Goal: Book appointment/travel/reservation

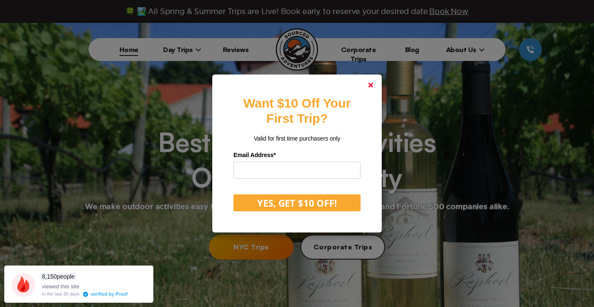
click at [371, 86] on polygon at bounding box center [370, 85] width 5 height 5
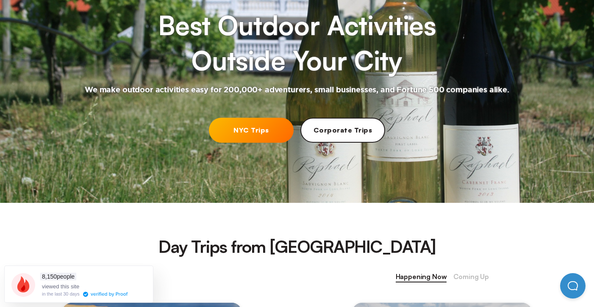
click at [257, 116] on div at bounding box center [297, 54] width 594 height 297
click at [250, 123] on link "NYC Trips" at bounding box center [251, 130] width 85 height 25
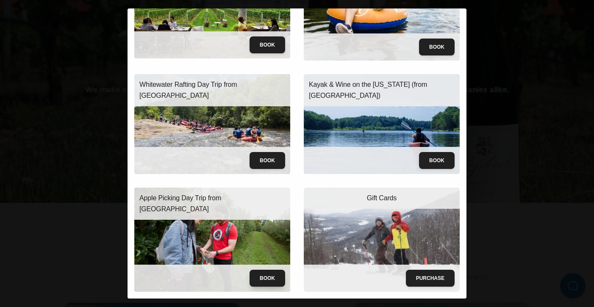
scroll to position [79, 0]
click at [268, 282] on button "Book" at bounding box center [268, 278] width 36 height 17
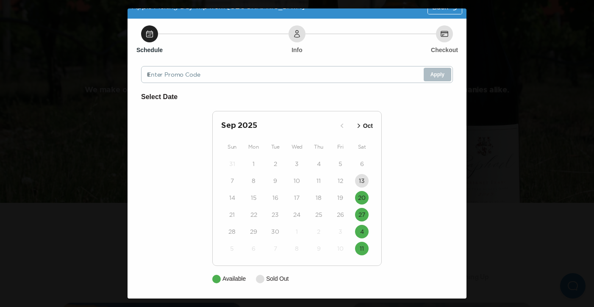
scroll to position [14, 0]
click at [361, 195] on time "20" at bounding box center [362, 198] width 8 height 8
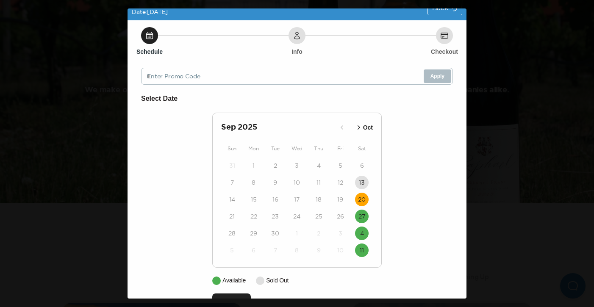
scroll to position [39, 0]
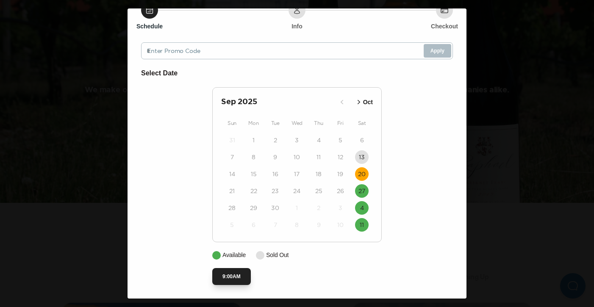
click at [237, 279] on button "9:00AM" at bounding box center [231, 276] width 39 height 17
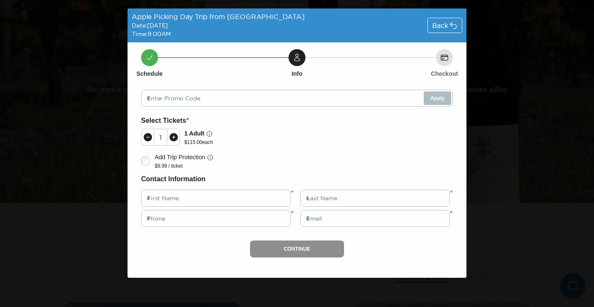
scroll to position [0, 0]
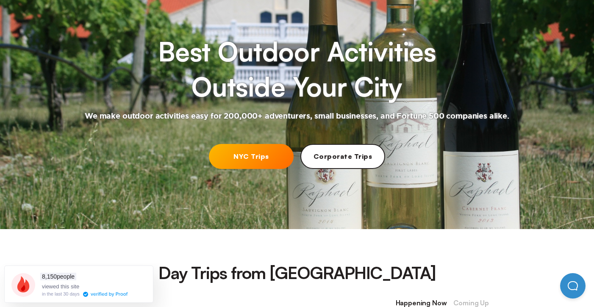
scroll to position [89, 0]
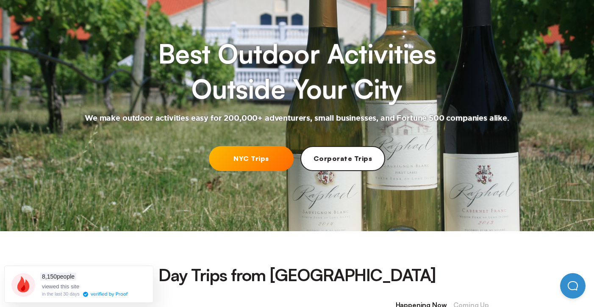
click at [250, 153] on link "NYC Trips" at bounding box center [251, 158] width 85 height 25
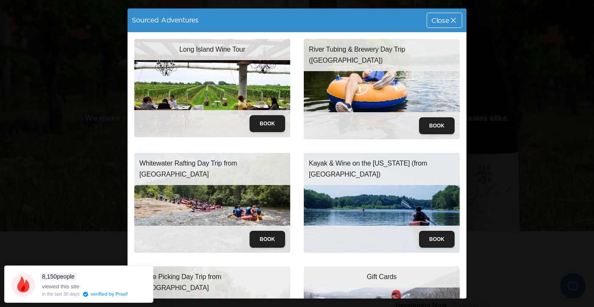
scroll to position [0, 0]
click at [438, 118] on button "Book" at bounding box center [437, 125] width 36 height 17
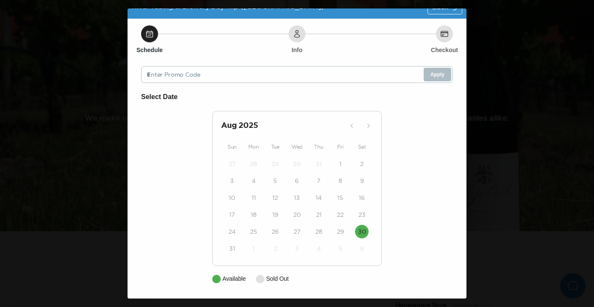
scroll to position [14, 0]
click at [365, 234] on time "30" at bounding box center [362, 232] width 8 height 8
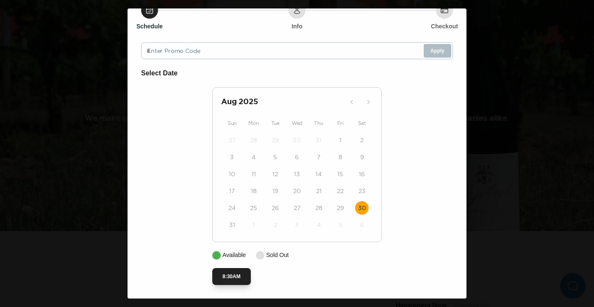
click at [236, 271] on button "8:30AM" at bounding box center [231, 276] width 39 height 17
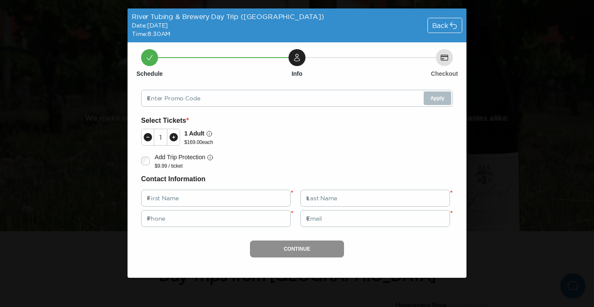
scroll to position [0, 0]
click at [448, 22] on span "Back" at bounding box center [440, 25] width 16 height 7
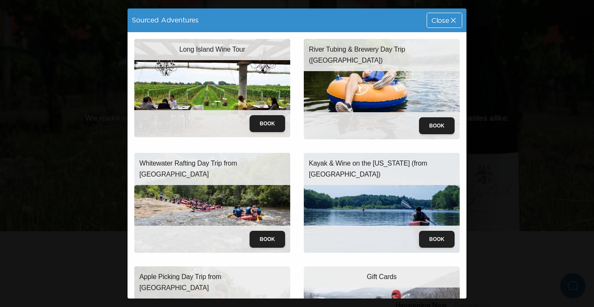
click at [393, 83] on img at bounding box center [382, 89] width 156 height 100
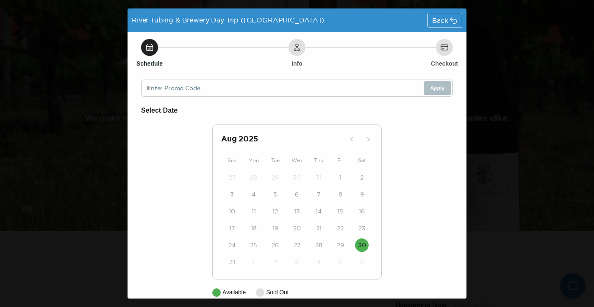
click at [441, 18] on span "Back" at bounding box center [440, 20] width 16 height 7
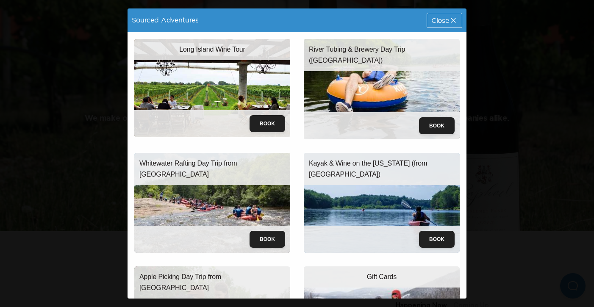
click at [402, 49] on p "River Tubing & Brewery Day Trip ([GEOGRAPHIC_DATA])" at bounding box center [382, 55] width 146 height 22
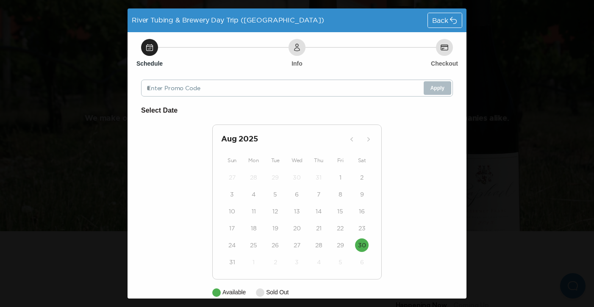
click at [454, 18] on icon at bounding box center [453, 20] width 8 height 8
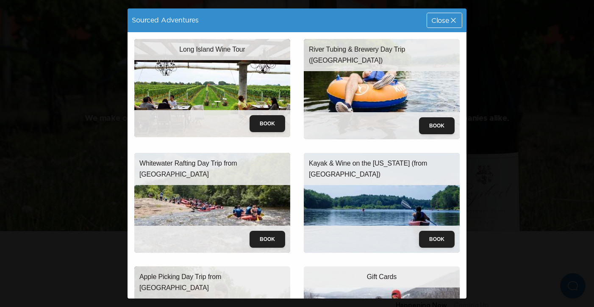
click at [38, 118] on div "Sourced Adventures Close Long Island Wine Tour Book River Tubing & Brewery Day …" at bounding box center [297, 153] width 594 height 307
click at [454, 25] on div "Close" at bounding box center [444, 20] width 35 height 14
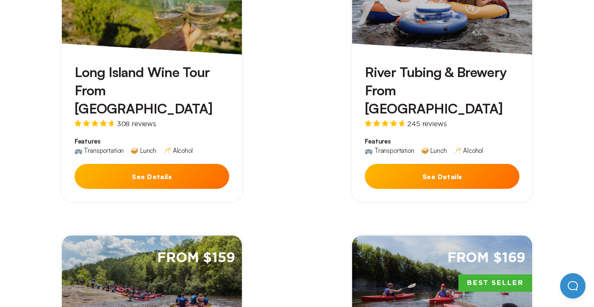
scroll to position [473, 0]
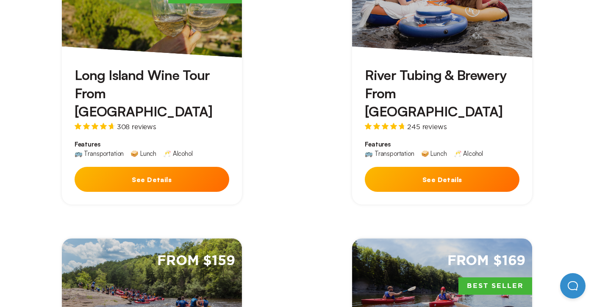
click at [485, 167] on button "See Details" at bounding box center [442, 179] width 155 height 25
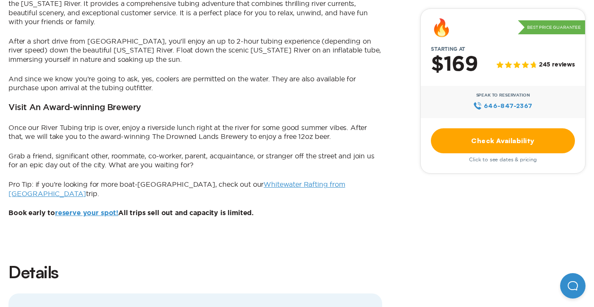
scroll to position [636, 0]
drag, startPoint x: 248, startPoint y: 121, endPoint x: 168, endPoint y: 123, distance: 79.8
click at [168, 123] on p "Once our River Tubing trip is over, enjoy a riverside lunch right at the river …" at bounding box center [195, 132] width 374 height 18
copy p "Drowned Lands Brewery"
